Goal: Go to known website: Access a specific website the user already knows

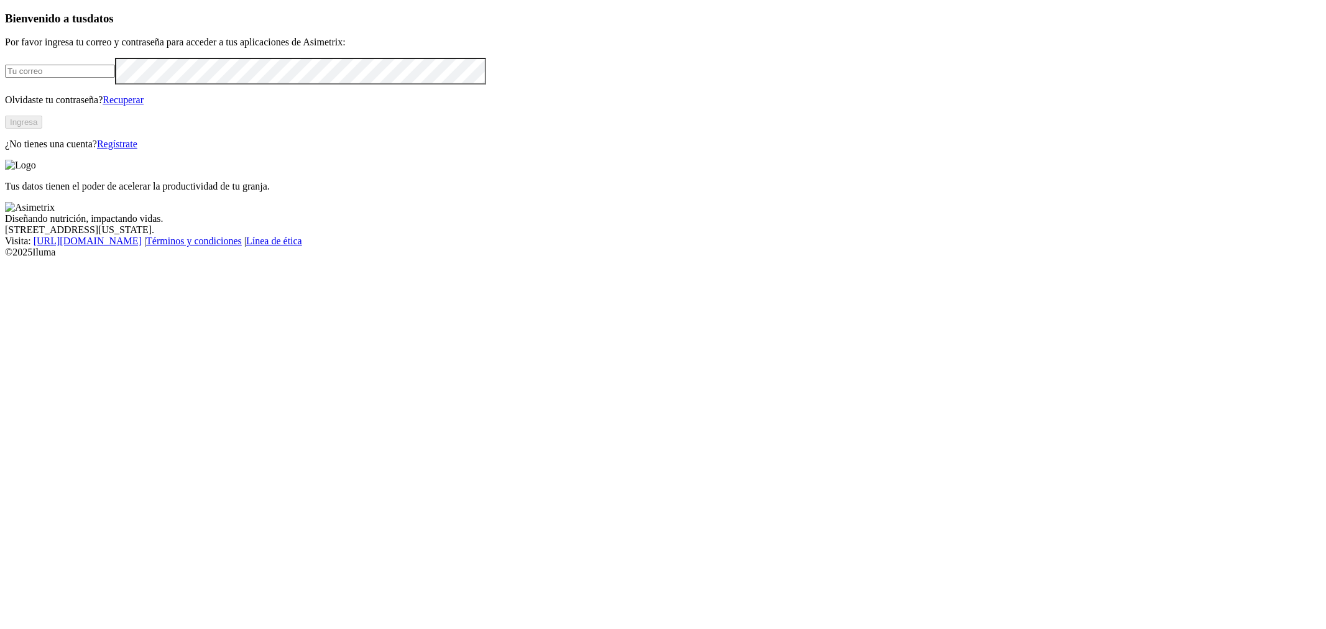
type input "[PERSON_NAME][EMAIL_ADDRESS][PERSON_NAME][DOMAIN_NAME]"
click at [42, 129] on button "Ingresa" at bounding box center [23, 122] width 37 height 13
